Goal: Task Accomplishment & Management: Manage account settings

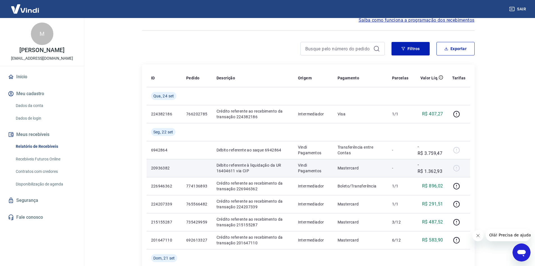
scroll to position [56, 0]
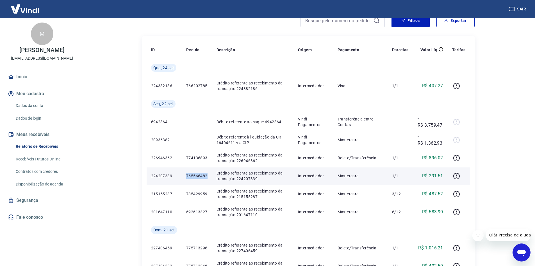
drag, startPoint x: 184, startPoint y: 176, endPoint x: 207, endPoint y: 176, distance: 23.6
click at [207, 176] on td "765566482" at bounding box center [197, 176] width 30 height 18
copy p "765566482"
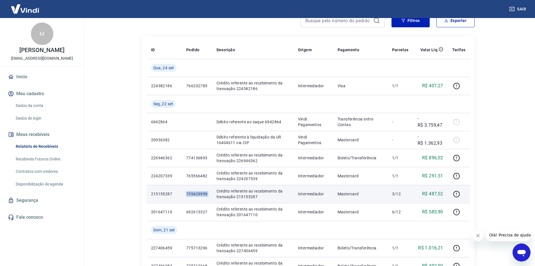
drag, startPoint x: 186, startPoint y: 192, endPoint x: 212, endPoint y: 192, distance: 26.7
click at [212, 192] on tr "215155287 735429959 Crédito referente ao recebimento da transação 215155287 Int…" at bounding box center [309, 194] width 324 height 18
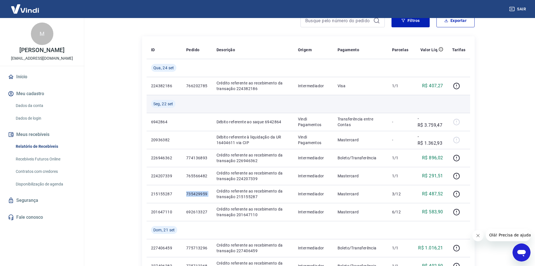
copy p "735429959"
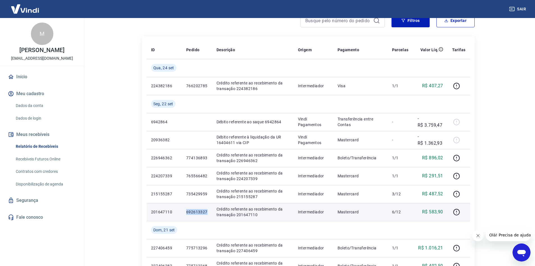
drag, startPoint x: 182, startPoint y: 213, endPoint x: 211, endPoint y: 213, distance: 28.4
click at [211, 213] on td "692613327" at bounding box center [197, 212] width 30 height 18
copy p "692613327"
